Goal: Find specific page/section: Find specific page/section

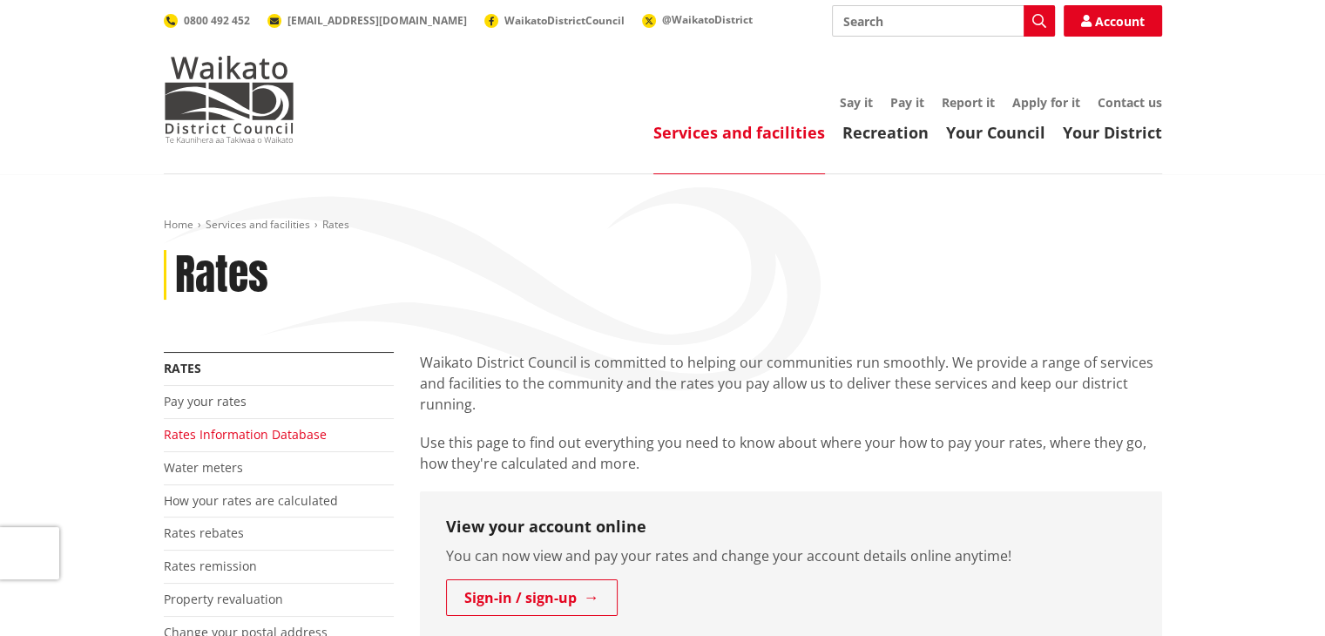
click at [197, 434] on link "Rates Information Database" at bounding box center [245, 434] width 163 height 17
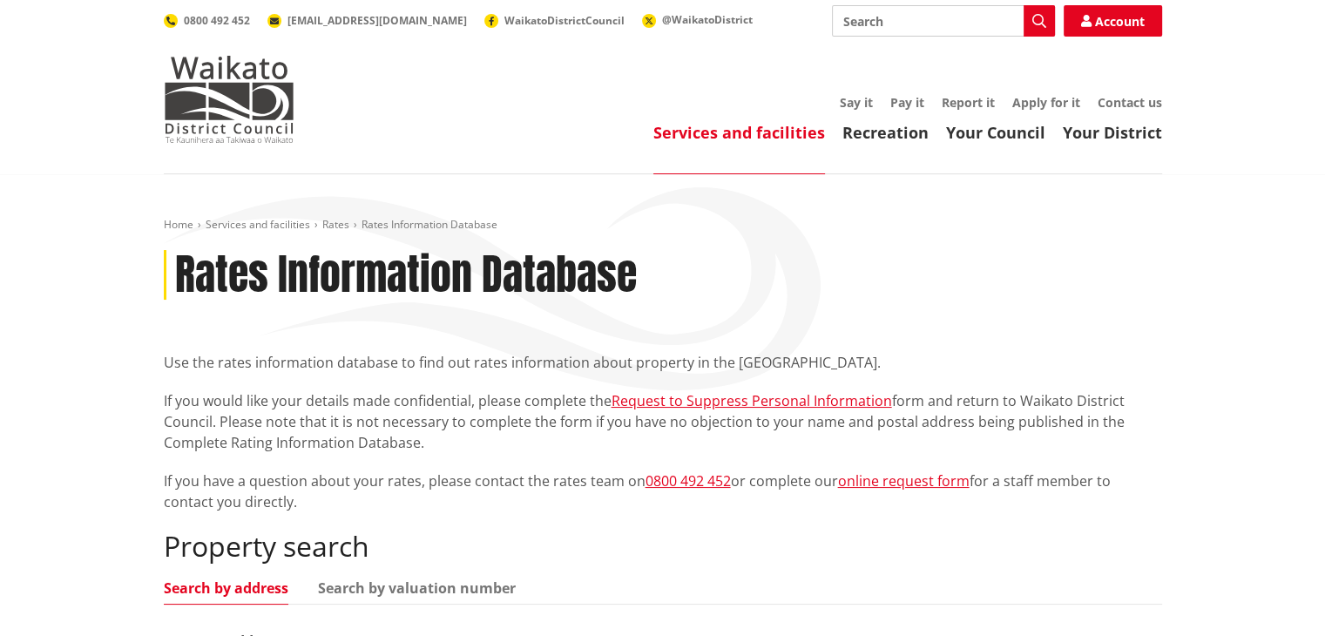
click at [255, 587] on link "Search by address" at bounding box center [226, 588] width 125 height 14
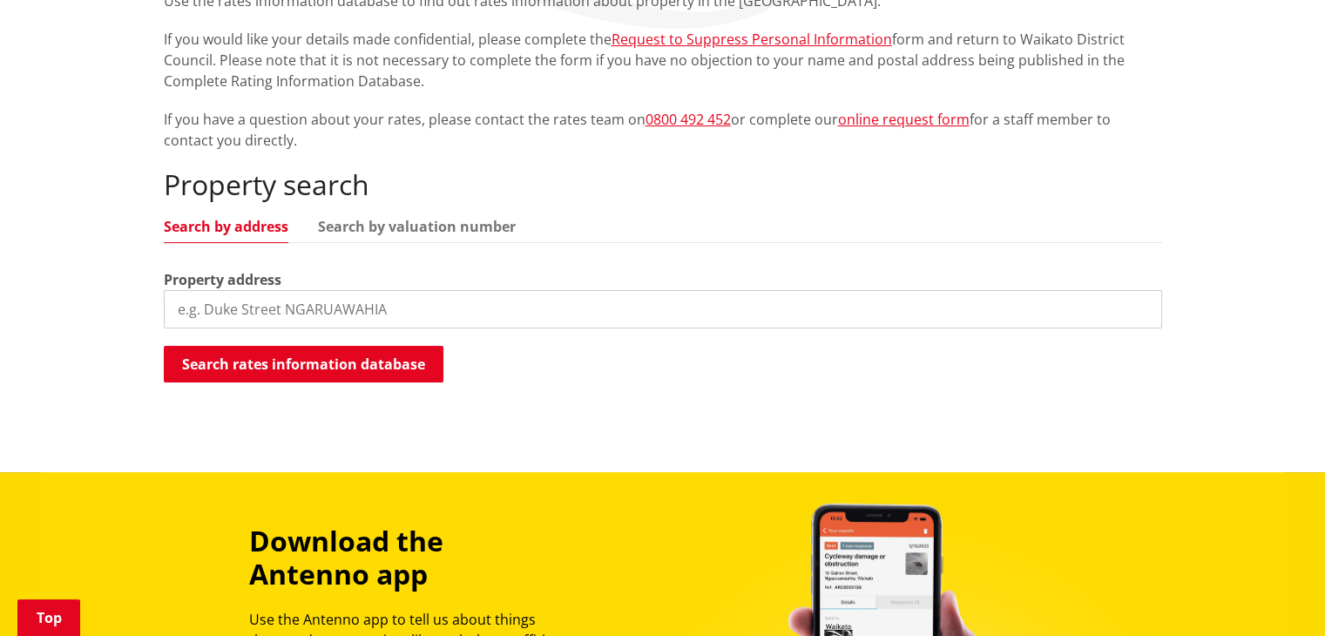
scroll to position [366, 0]
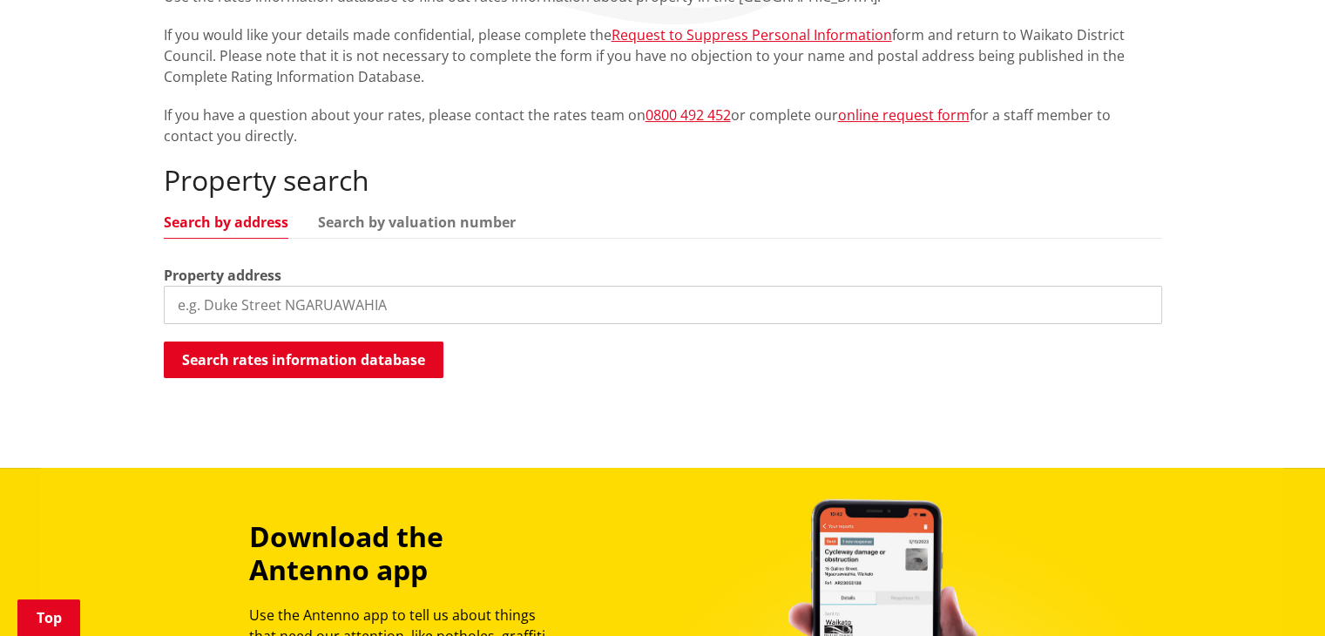
click at [219, 295] on input "search" at bounding box center [663, 305] width 999 height 38
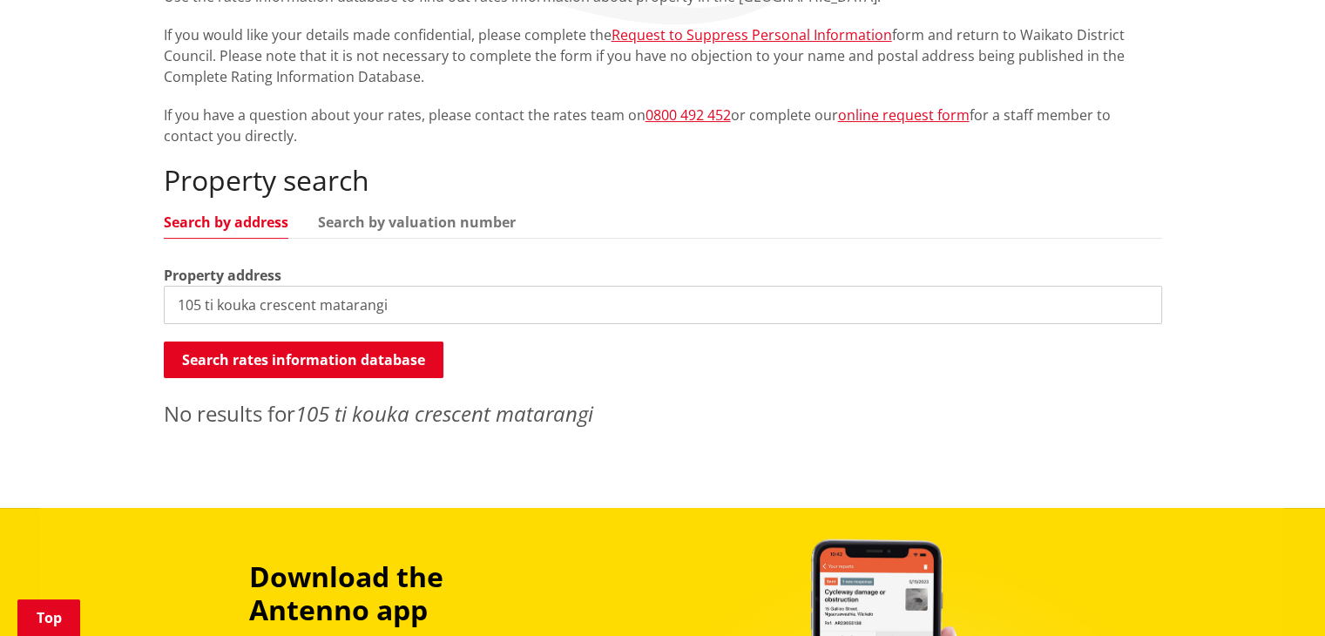
drag, startPoint x: 394, startPoint y: 304, endPoint x: 0, endPoint y: 240, distance: 399.1
click at [0, 240] on div "Home Services and facilities Rates Rates Information Database Rates Information…" at bounding box center [662, 158] width 1325 height 700
drag, startPoint x: 322, startPoint y: 311, endPoint x: 114, endPoint y: 314, distance: 207.4
click at [114, 314] on div "Home Services and facilities Rates Rates Information Database Rates Information…" at bounding box center [662, 158] width 1325 height 700
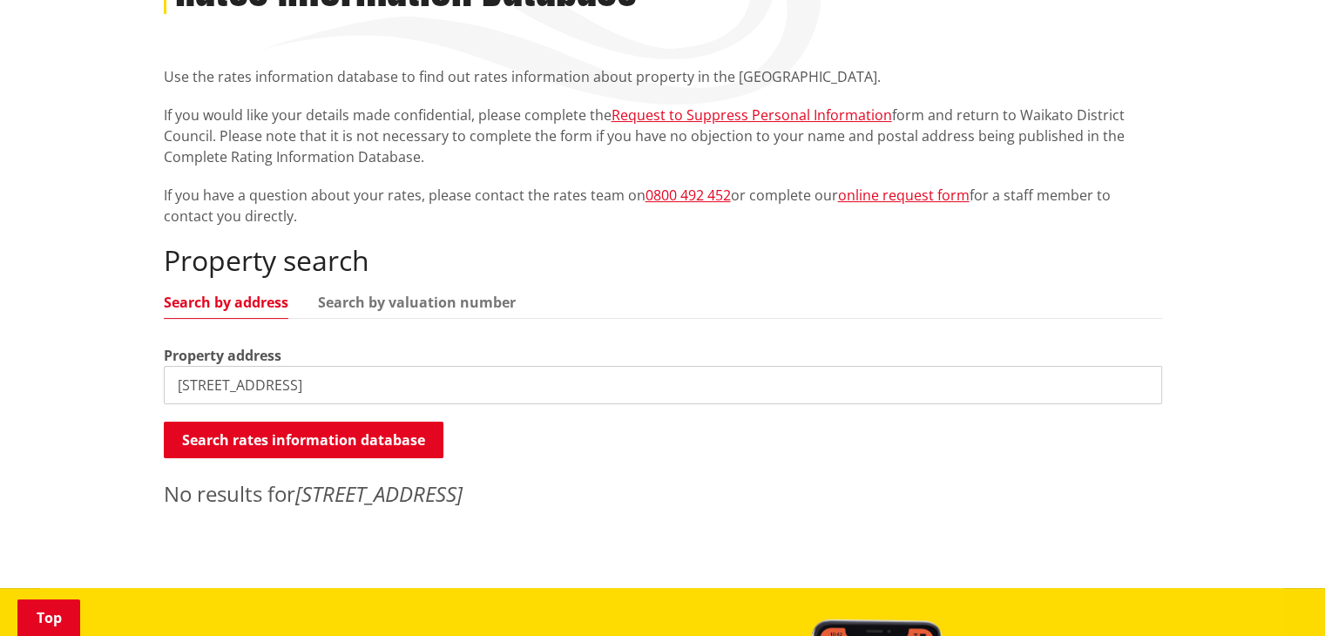
scroll to position [307, 0]
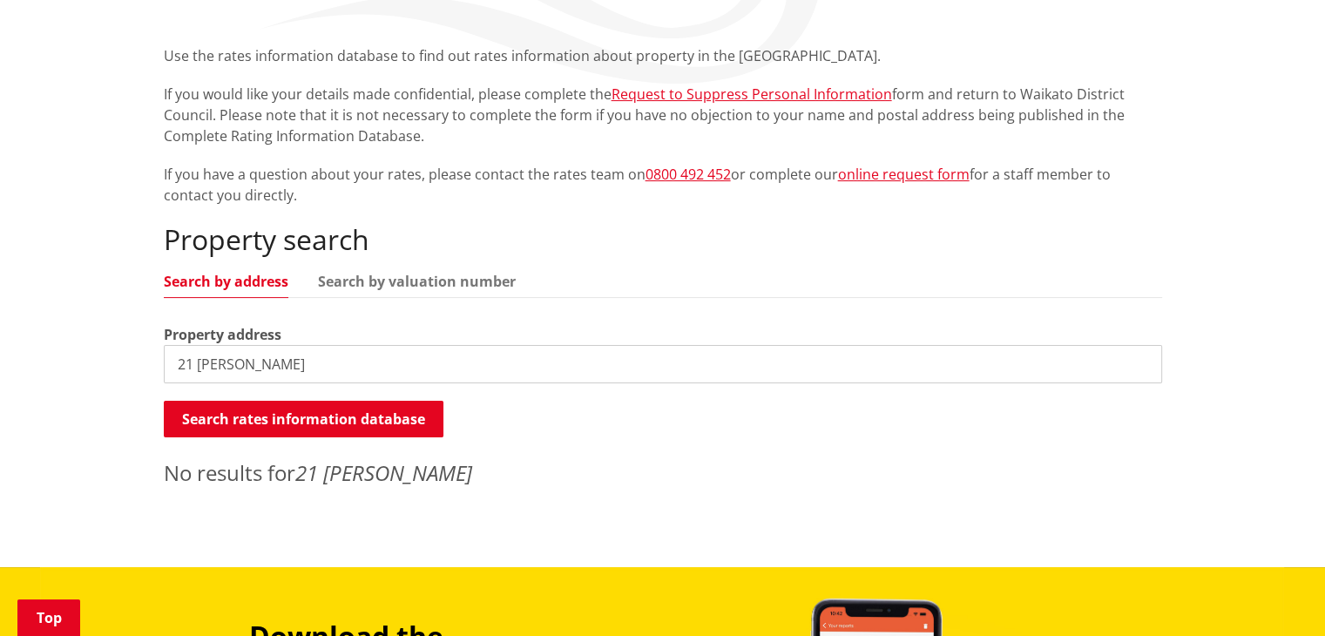
click at [304, 361] on input "21 [PERSON_NAME]" at bounding box center [663, 364] width 999 height 38
type input "21 [PERSON_NAME]"
click at [371, 279] on link "Search by valuation number" at bounding box center [417, 281] width 198 height 14
click at [358, 363] on input "21 [PERSON_NAME]" at bounding box center [663, 364] width 999 height 38
click at [396, 276] on link "Search by valuation number" at bounding box center [417, 281] width 198 height 14
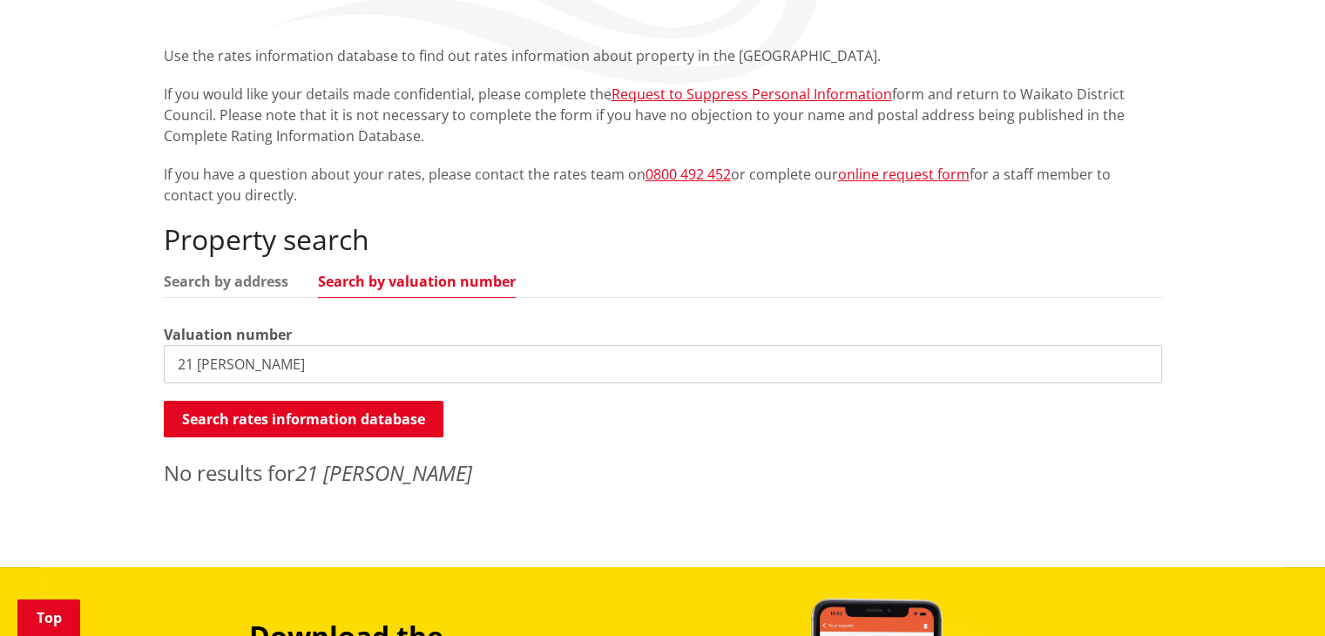
click at [394, 282] on link "Search by valuation number" at bounding box center [417, 281] width 198 height 14
click at [358, 283] on link "Search by valuation number" at bounding box center [417, 281] width 198 height 14
click at [382, 285] on link "Search by valuation number" at bounding box center [417, 281] width 198 height 14
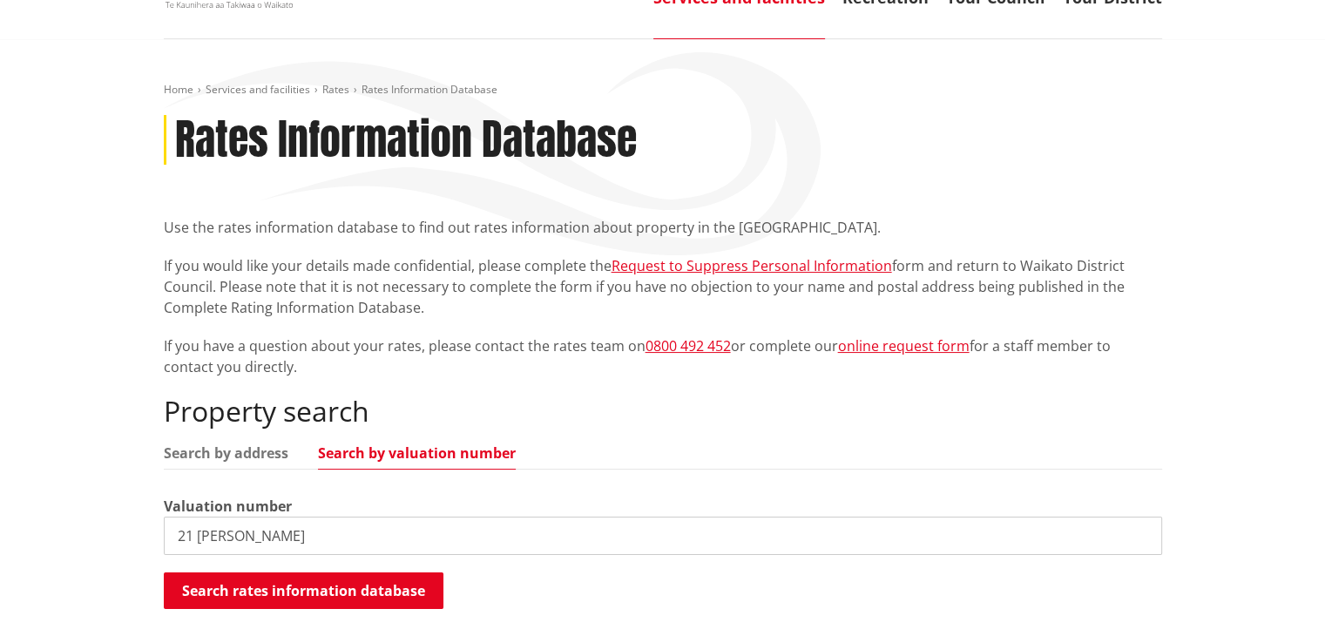
scroll to position [0, 0]
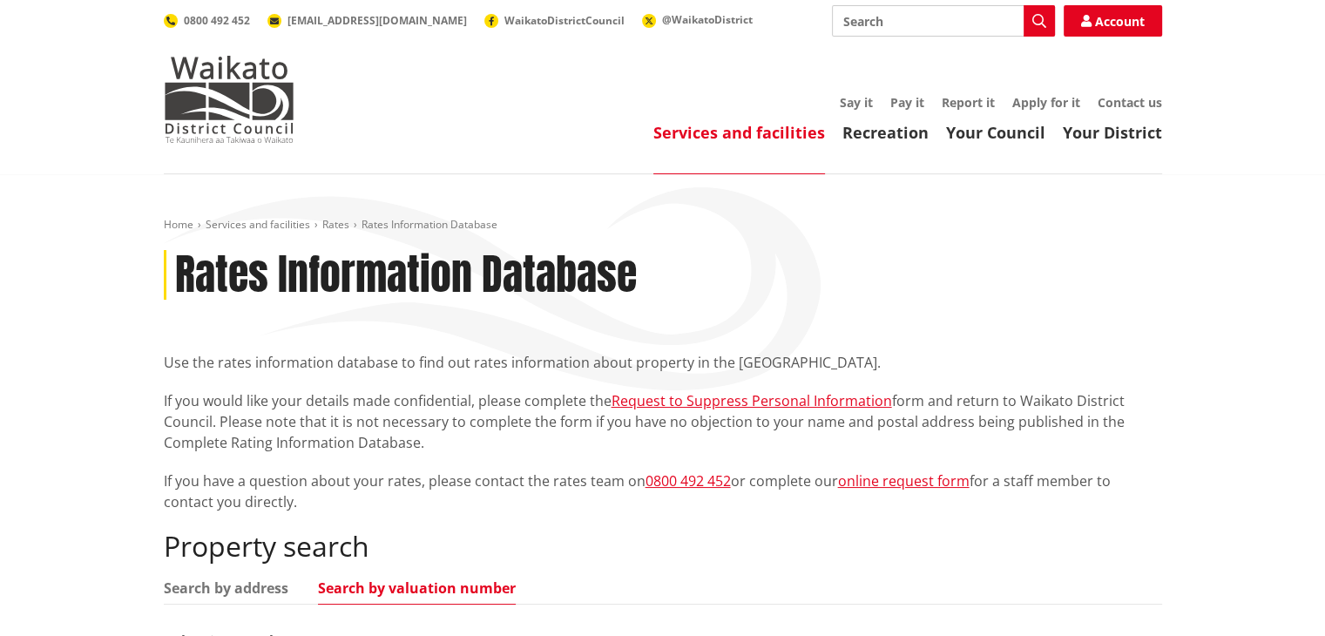
click at [369, 588] on link "Search by valuation number" at bounding box center [417, 588] width 198 height 14
click at [375, 586] on link "Search by valuation number" at bounding box center [417, 588] width 198 height 14
